Goal: Transaction & Acquisition: Purchase product/service

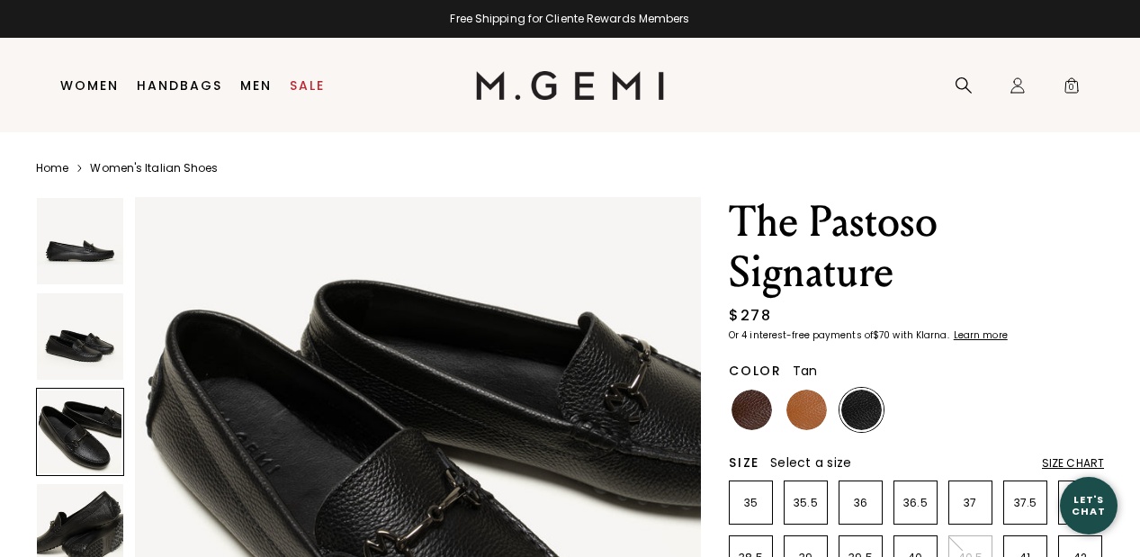
click at [797, 412] on img at bounding box center [806, 410] width 40 height 40
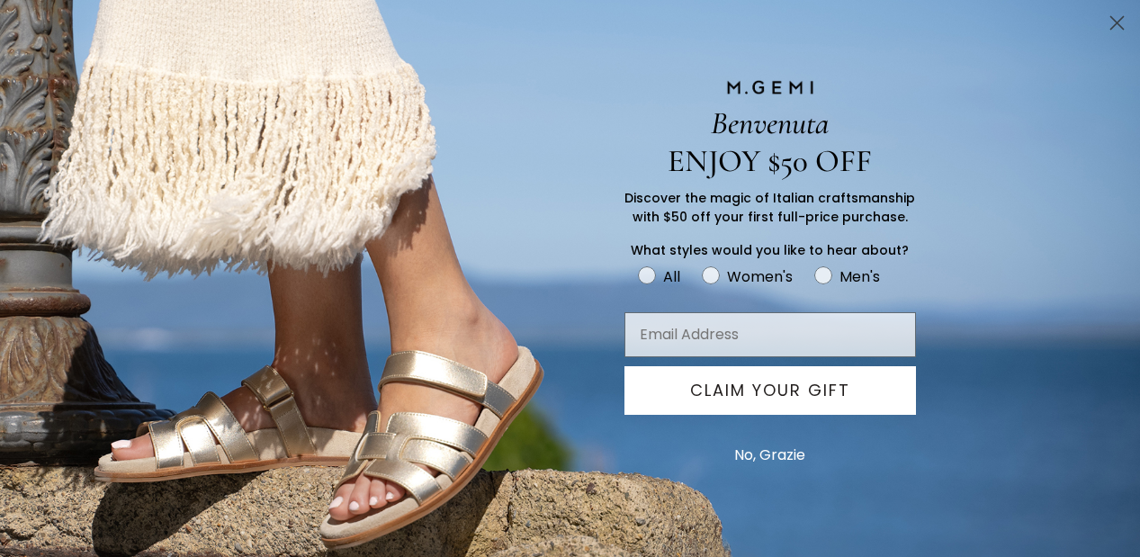
click at [787, 452] on button "No, Grazie" at bounding box center [769, 455] width 89 height 45
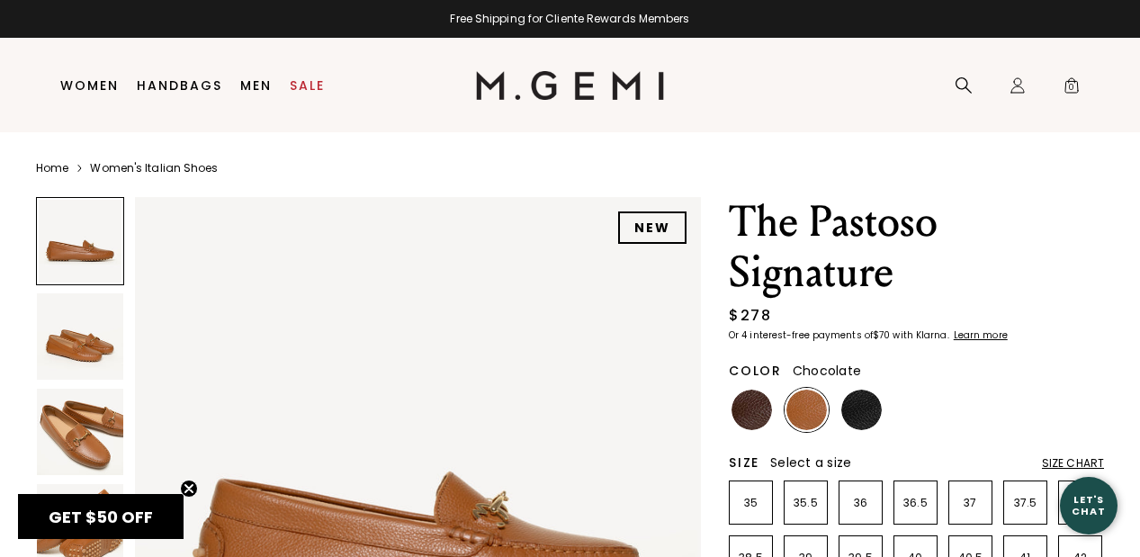
click at [749, 399] on img at bounding box center [751, 410] width 40 height 40
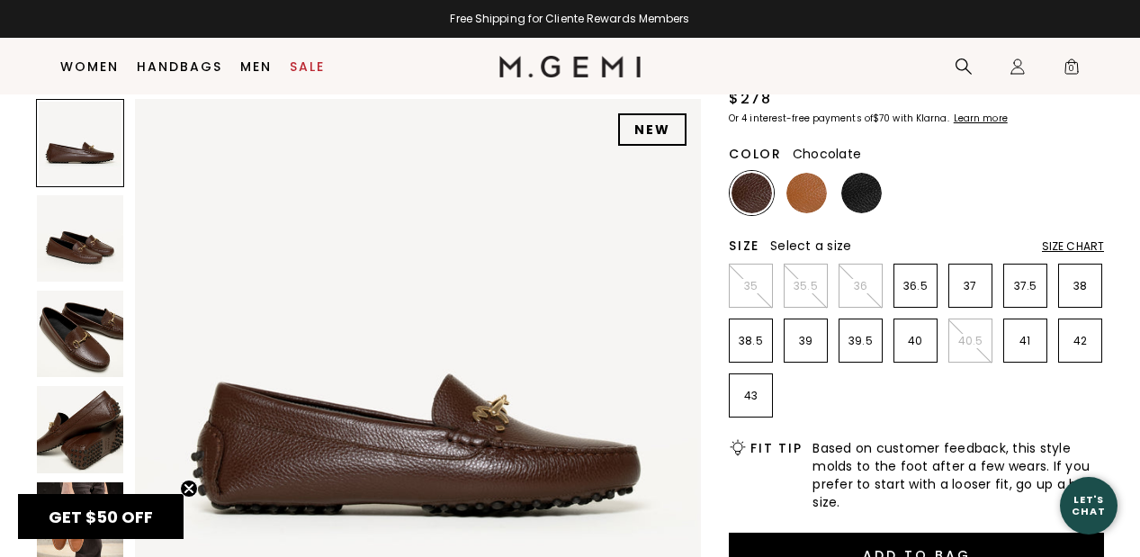
scroll to position [173, 0]
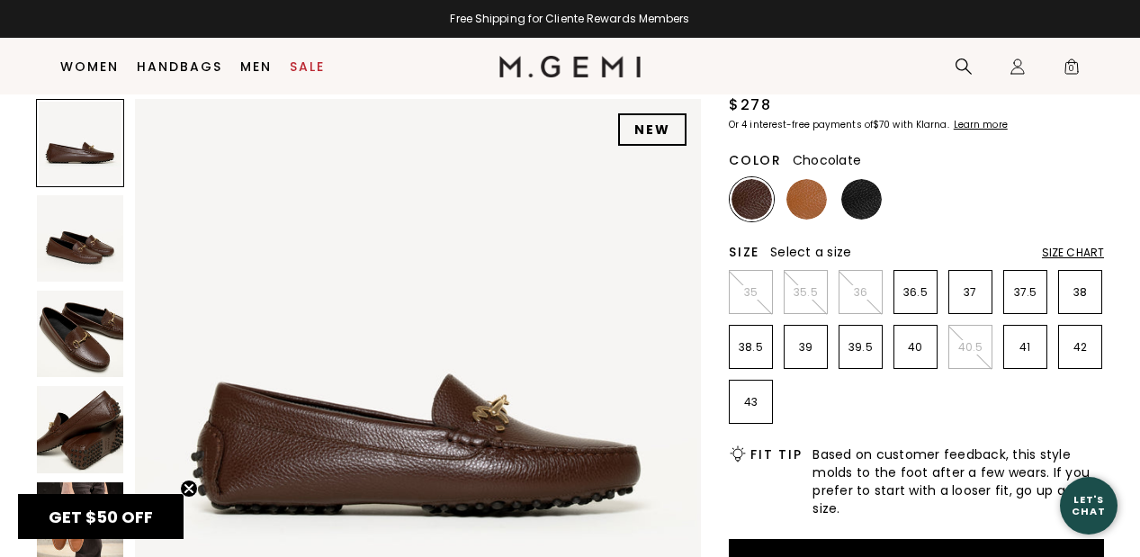
click at [1075, 251] on div "Size Chart" at bounding box center [1073, 253] width 62 height 14
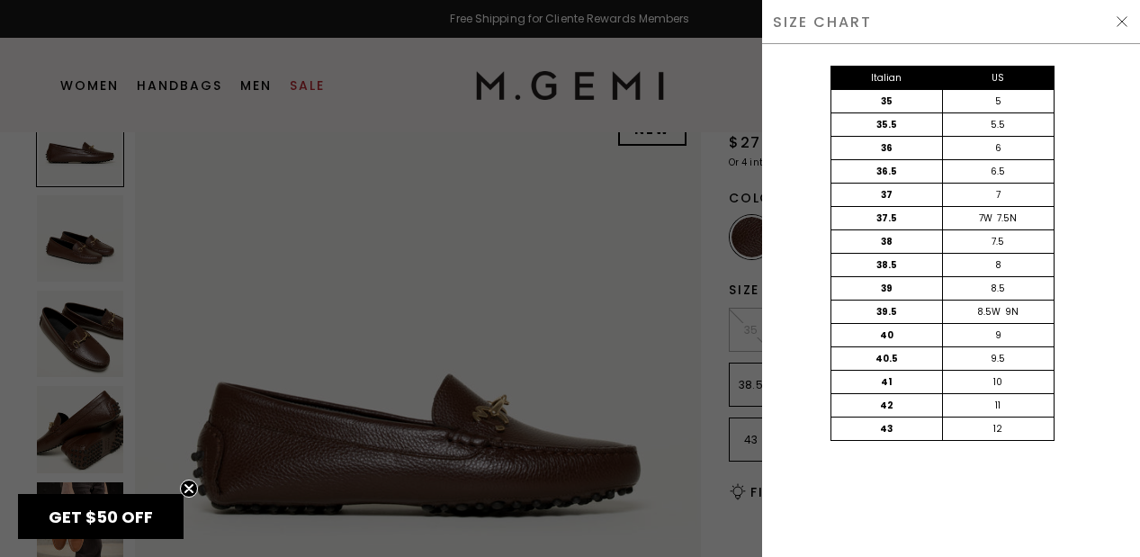
click at [1123, 17] on img at bounding box center [1122, 21] width 14 height 14
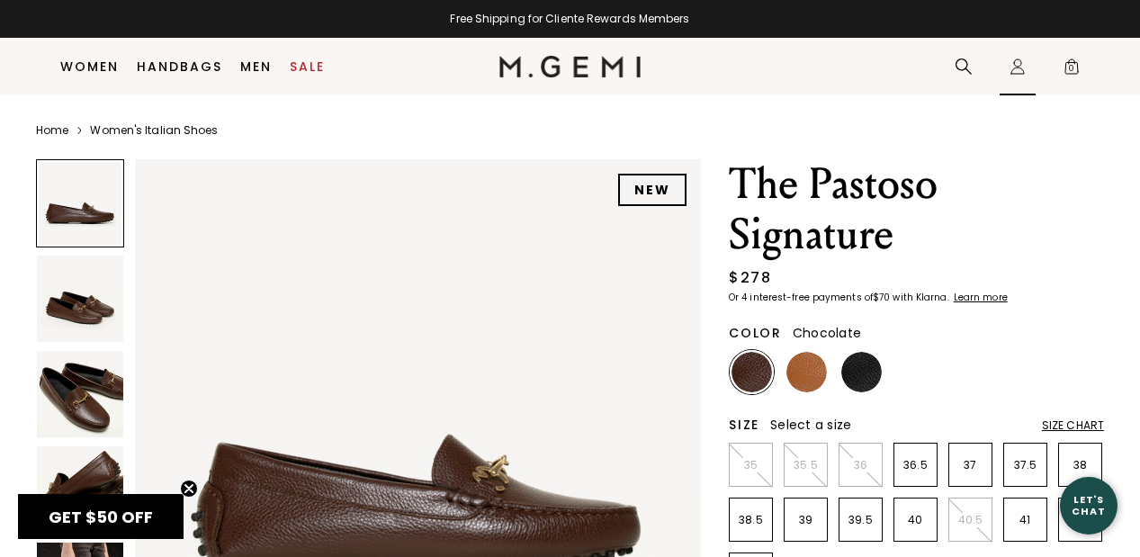
scroll to position [173, 0]
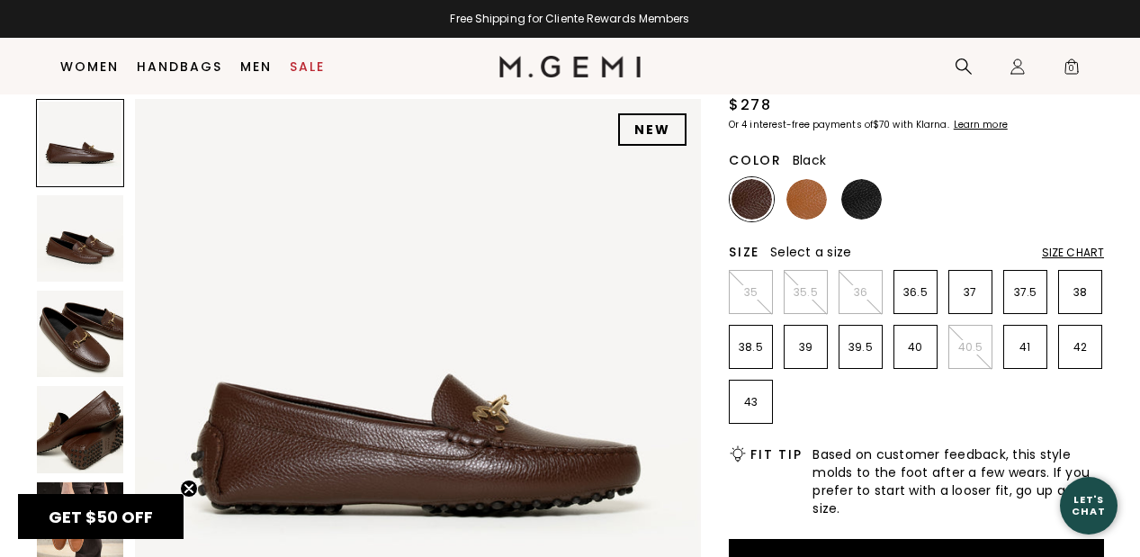
click at [863, 202] on img at bounding box center [861, 199] width 40 height 40
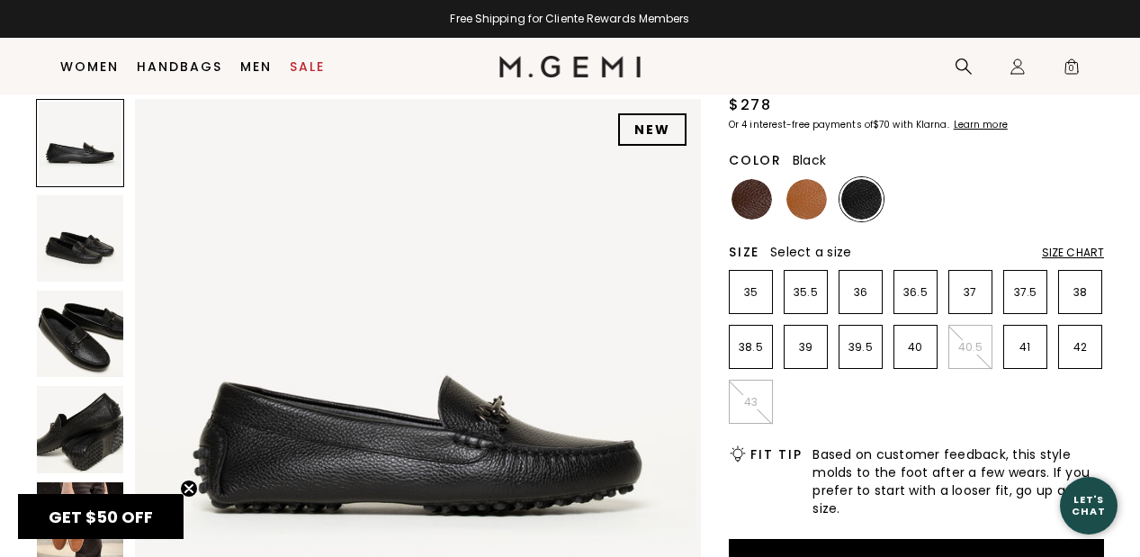
click at [74, 356] on img at bounding box center [80, 334] width 86 height 86
